Goal: Navigation & Orientation: Find specific page/section

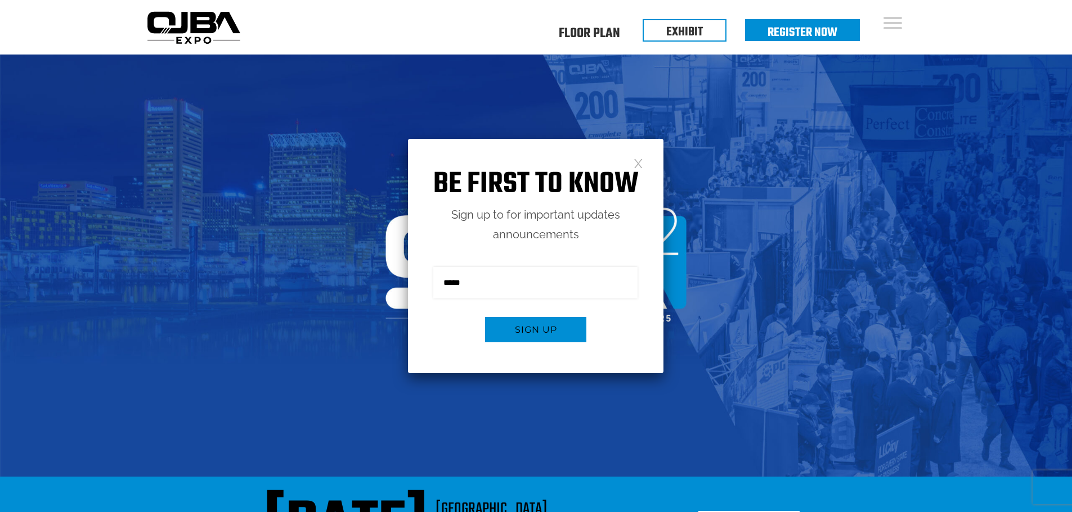
click at [638, 167] on link at bounding box center [638, 163] width 10 height 10
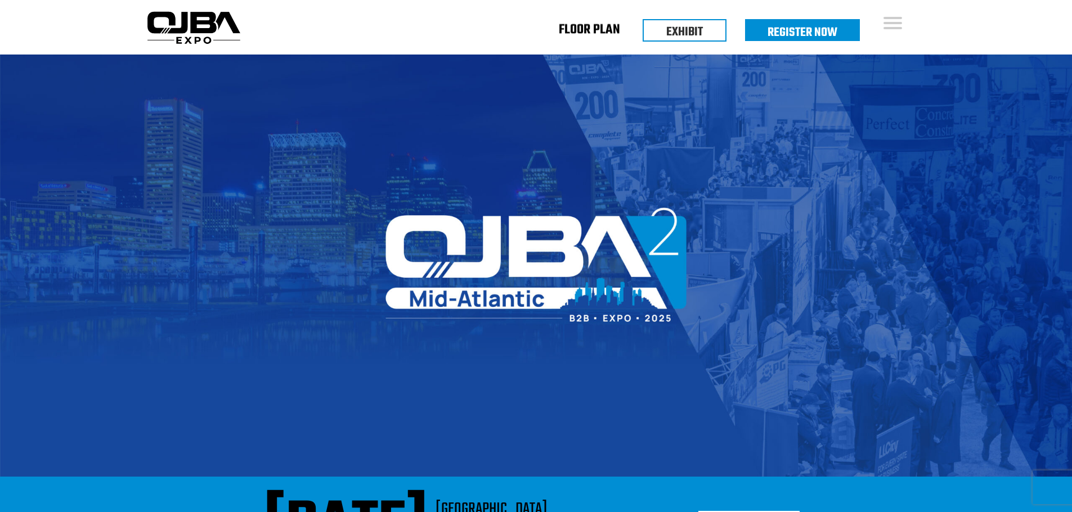
click at [590, 31] on link "Floor Plan" at bounding box center [589, 32] width 61 height 4
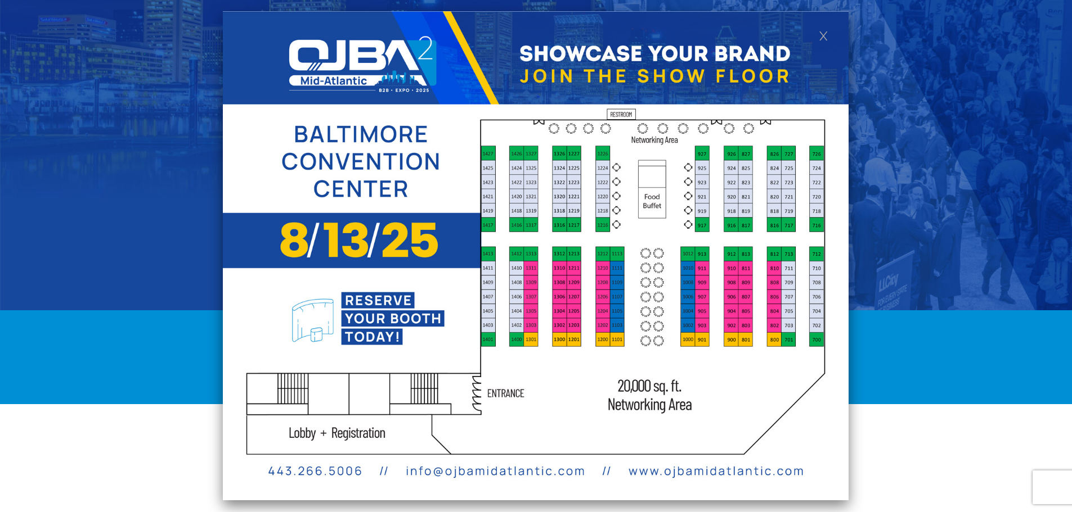
scroll to position [169, 0]
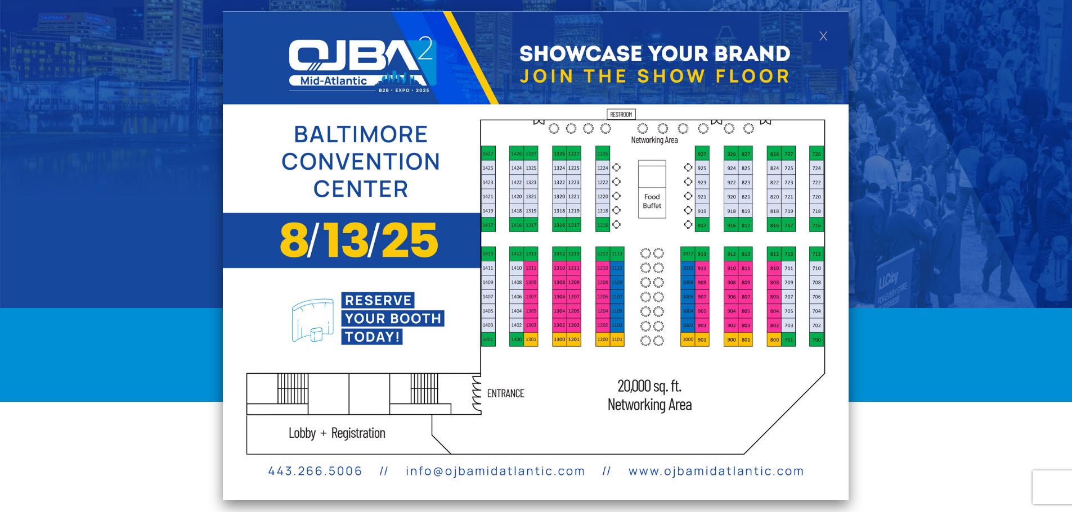
click at [974, 308] on div "[DATE] [GEOGRAPHIC_DATA] [GEOGRAPHIC_DATA], [GEOGRAPHIC_DATA] Register Now" at bounding box center [536, 355] width 1072 height 94
click at [819, 38] on link at bounding box center [824, 35] width 10 height 10
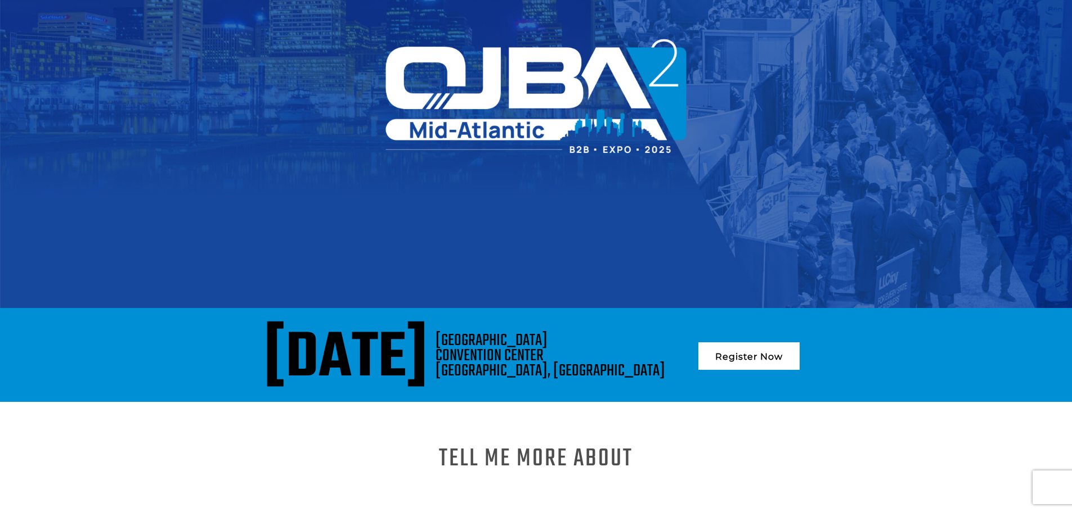
scroll to position [563, 0]
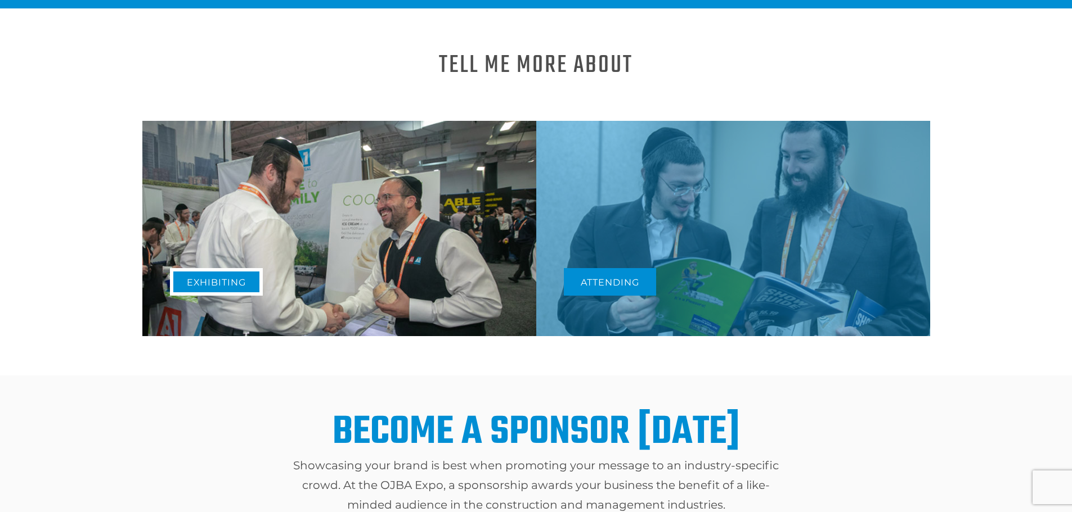
click at [201, 268] on link "Exhibiting" at bounding box center [216, 282] width 93 height 28
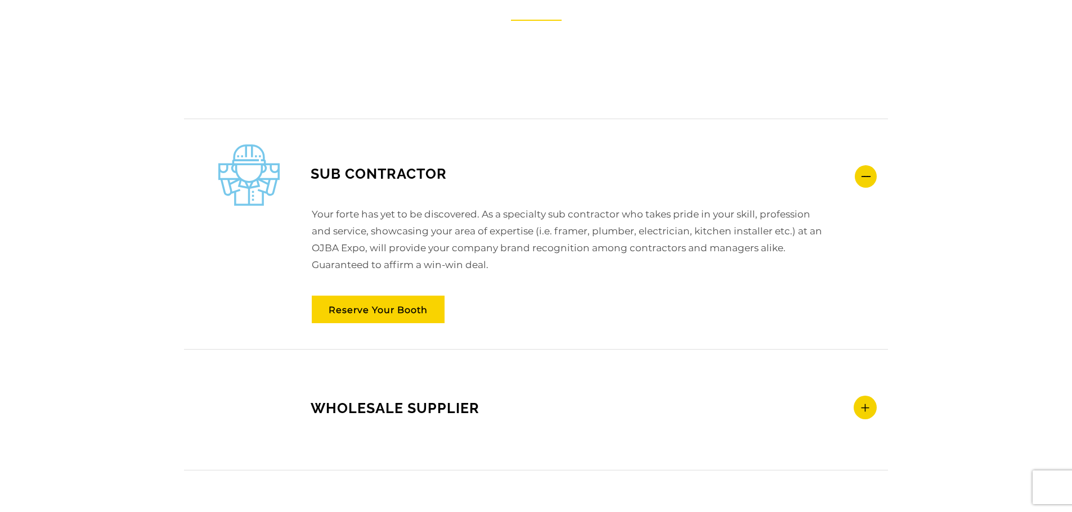
scroll to position [1631, 0]
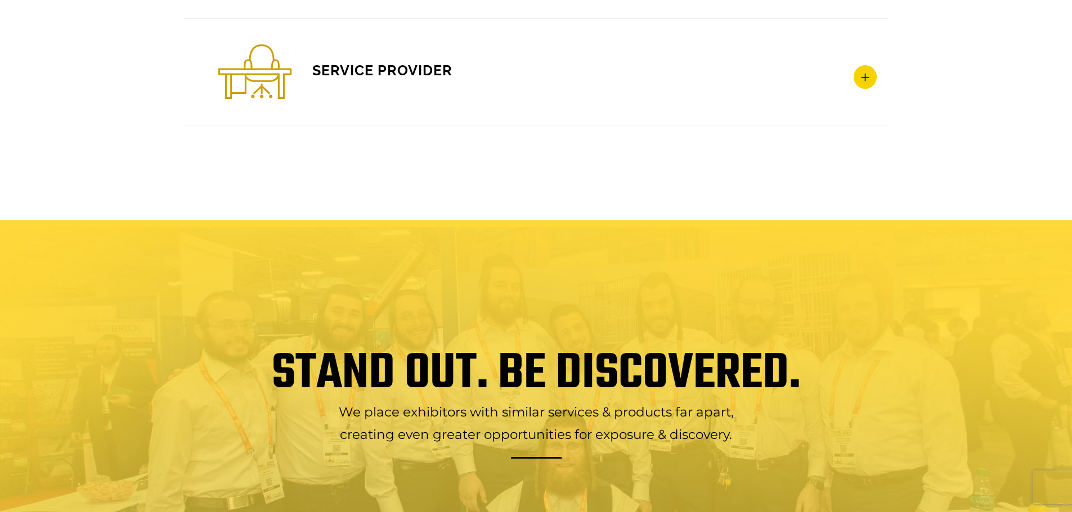
click at [417, 69] on span "SERVICE PROVIDER" at bounding box center [335, 70] width 234 height 17
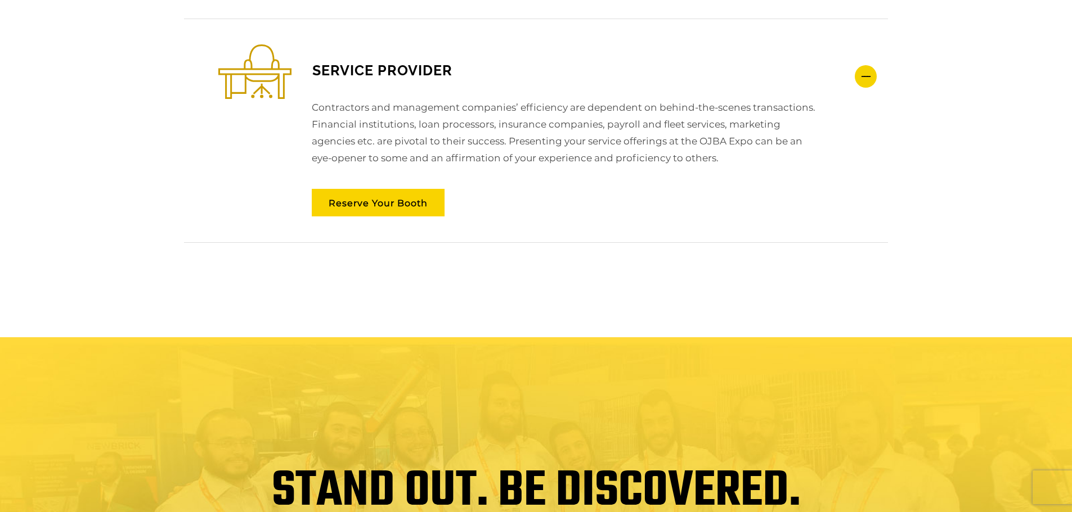
scroll to position [0, 0]
